Goal: Register for event/course

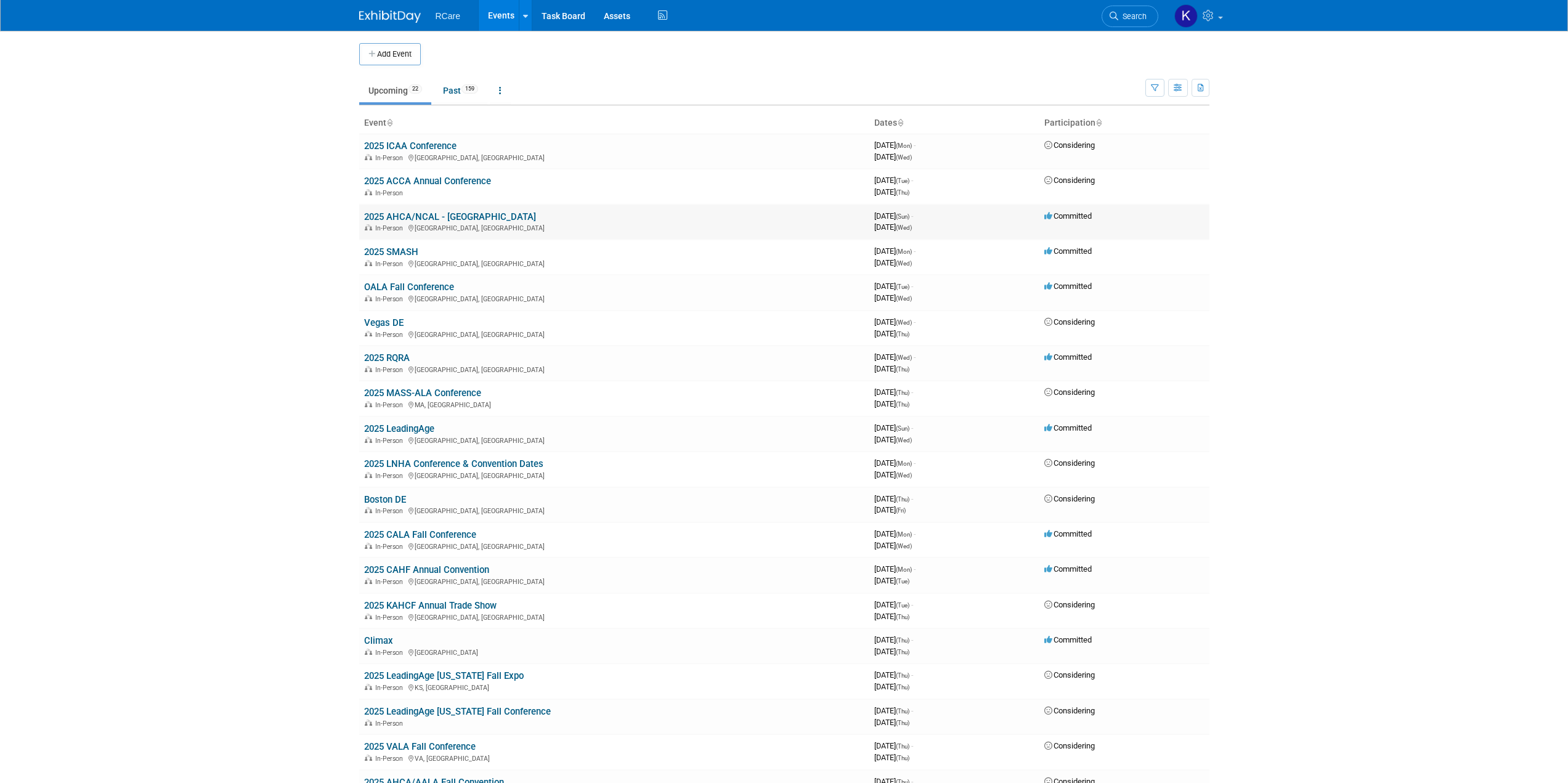
click at [445, 217] on link "2025 AHCA/NCAL - [GEOGRAPHIC_DATA]" at bounding box center [450, 217] width 172 height 11
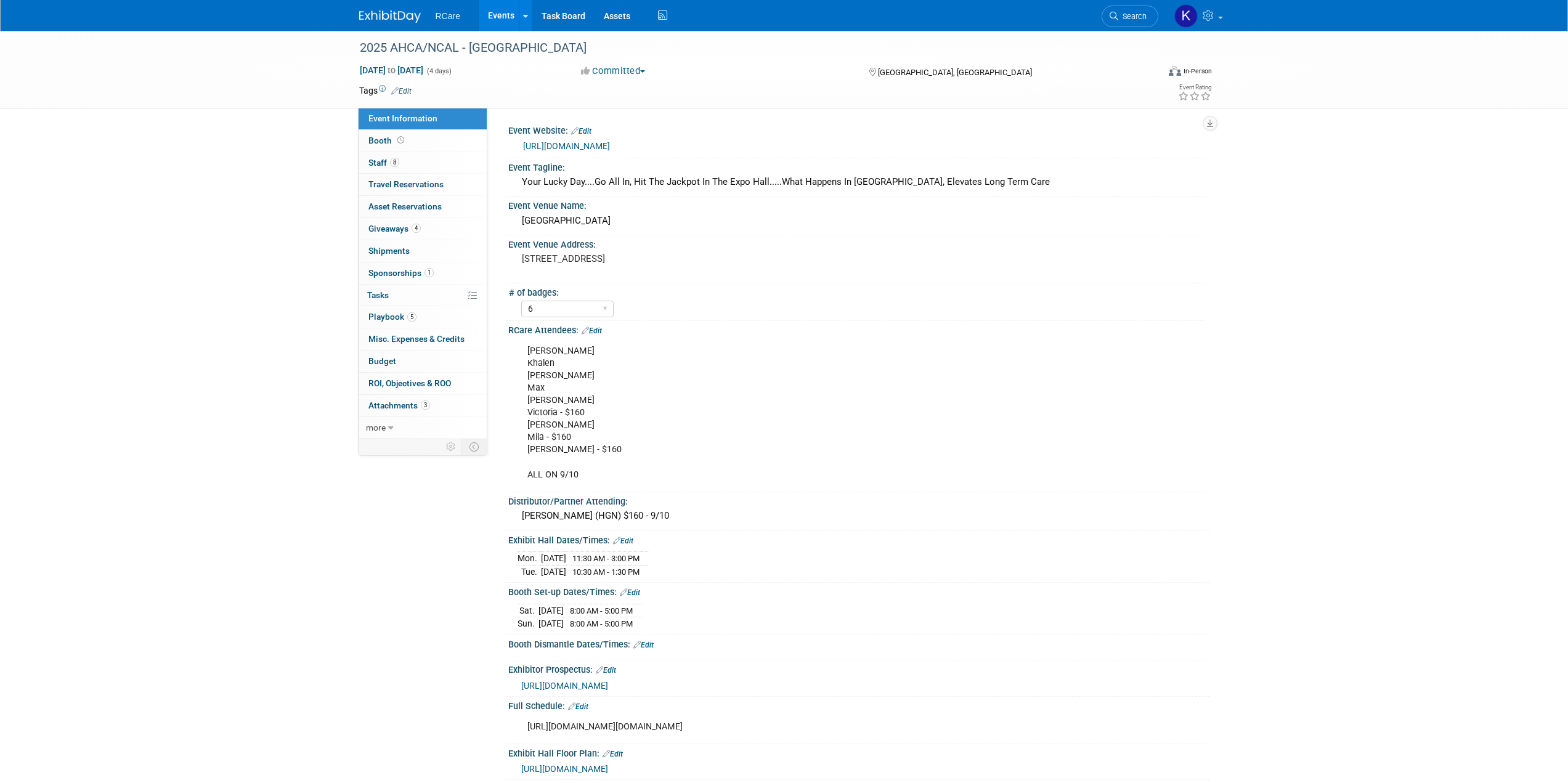
select select "6"
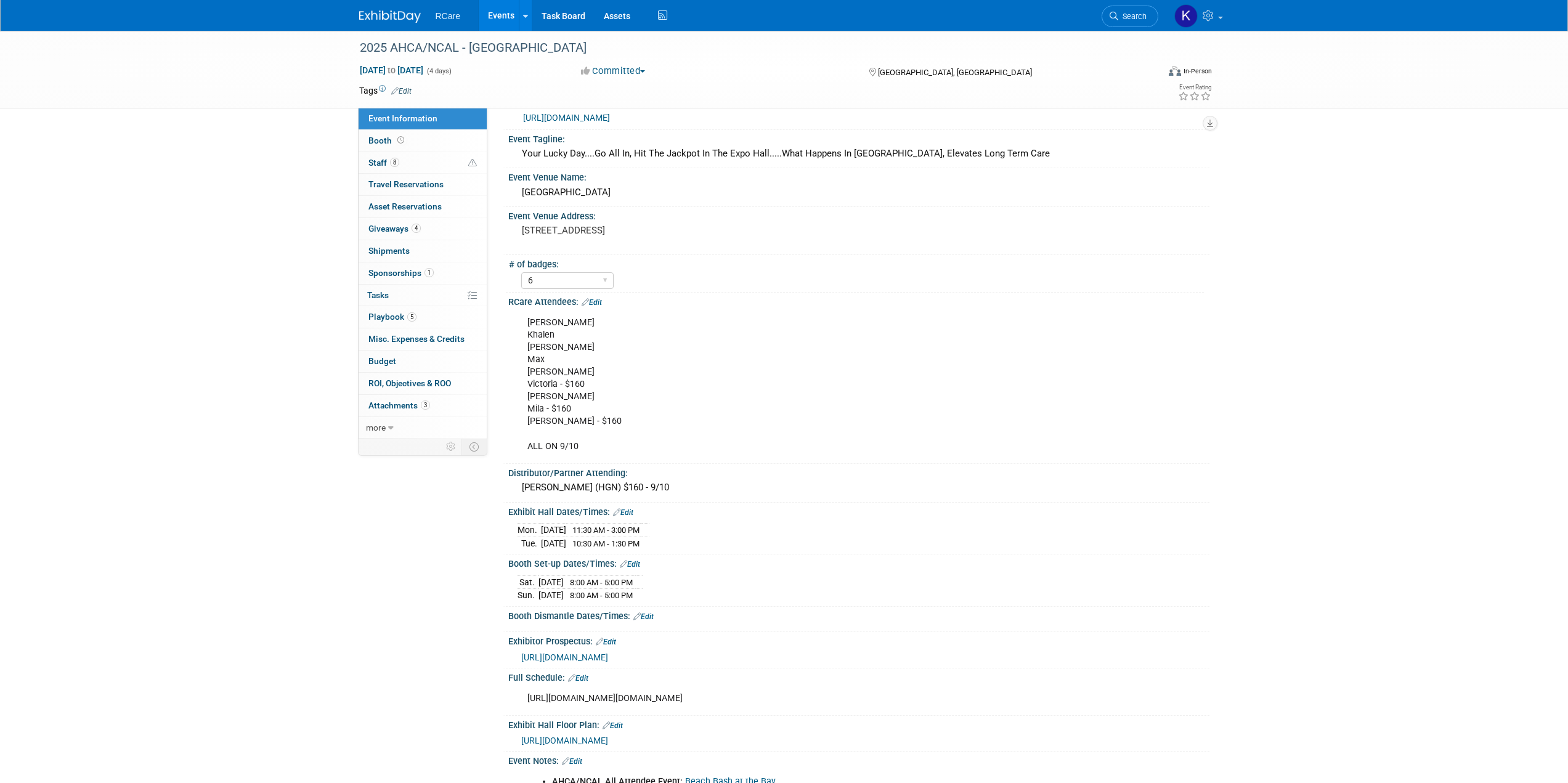
scroll to position [123, 0]
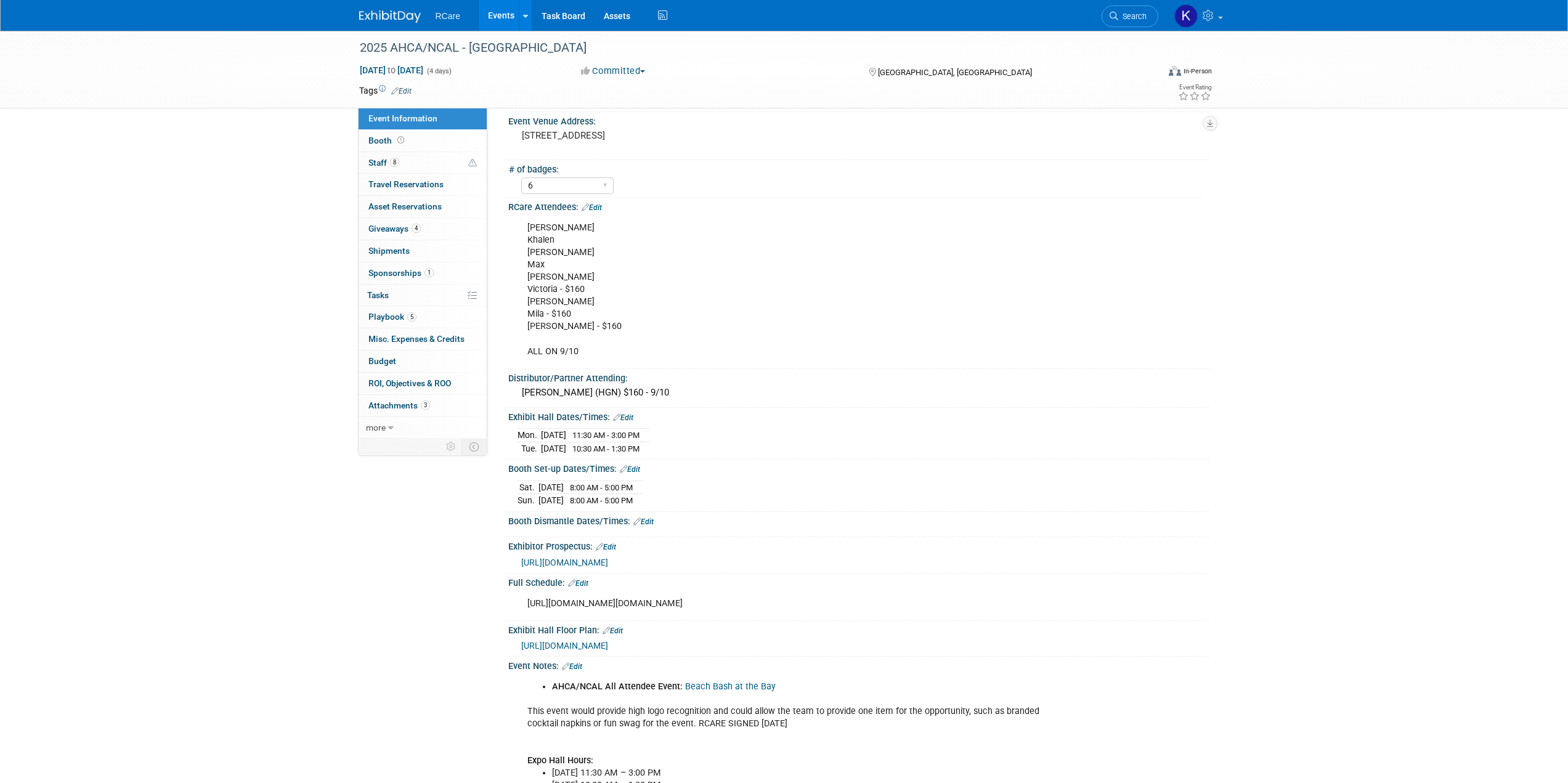
click at [677, 440] on div "Mon. Oct 20, 2025 11:30 AM - 3:00 PM Tue. Oct 21, 2025 10:30 AM - 1:30 PM" at bounding box center [859, 440] width 683 height 29
click at [687, 436] on div "Mon. Oct 20, 2025 11:30 AM - 3:00 PM Tue. Oct 21, 2025 10:30 AM - 1:30 PM" at bounding box center [859, 440] width 683 height 29
drag, startPoint x: 668, startPoint y: 448, endPoint x: 597, endPoint y: 443, distance: 71.2
click at [597, 443] on tr "Tue. Oct 21, 2025 10:30 AM - 1:30 PM" at bounding box center [583, 448] width 132 height 13
click at [469, 509] on div "Event Information Event Info Booth Booth 8 Staff 8 Staff 0 Travel Reservations …" at bounding box center [784, 422] width 869 height 1029
